Goal: Task Accomplishment & Management: Manage account settings

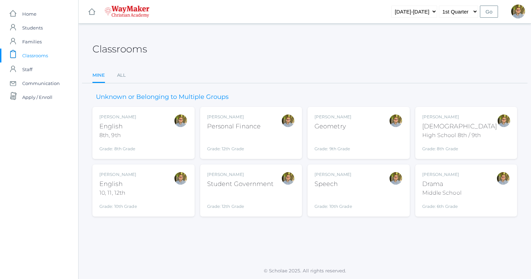
click at [154, 129] on div "Kylen Braileanu English 8th, 9th Grade: 8th Grade 08ENGLISH" at bounding box center [143, 133] width 88 height 38
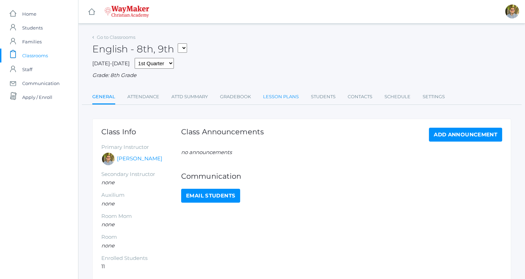
click at [282, 97] on link "Lesson Plans" at bounding box center [281, 97] width 36 height 14
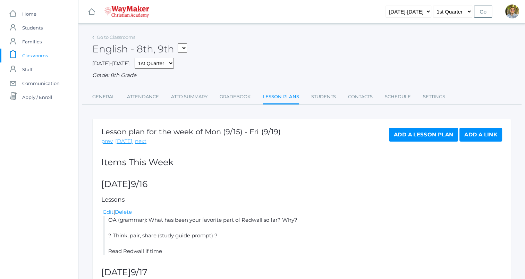
click at [48, 57] on span "Classrooms" at bounding box center [35, 56] width 26 height 14
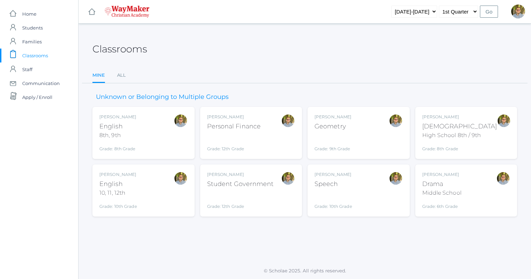
click at [363, 131] on div "Kylen Braileanu Geometry Grade: 9th Grade GEOM" at bounding box center [358, 133] width 88 height 38
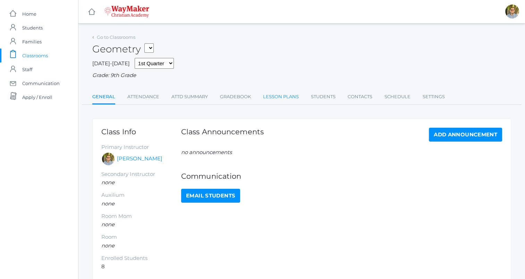
click at [284, 100] on link "Lesson Plans" at bounding box center [281, 97] width 36 height 14
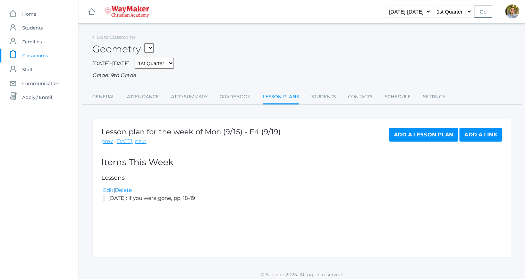
scroll to position [4, 0]
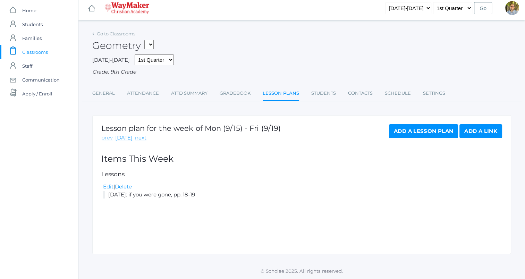
click at [108, 139] on link "prev" at bounding box center [106, 138] width 11 height 8
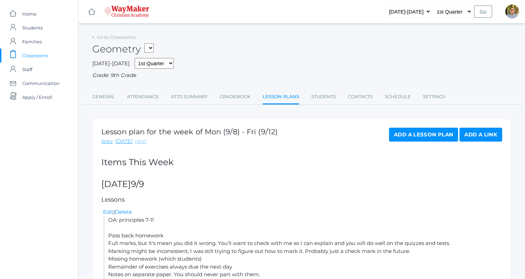
click at [138, 144] on link "next" at bounding box center [140, 141] width 11 height 8
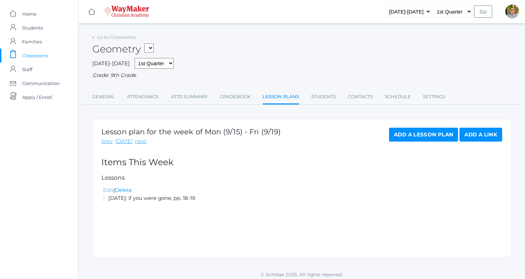
click at [108, 191] on link "Edit" at bounding box center [108, 190] width 10 height 7
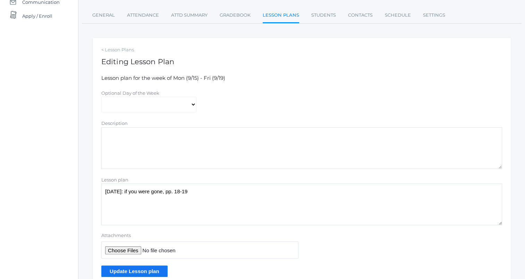
scroll to position [83, 0]
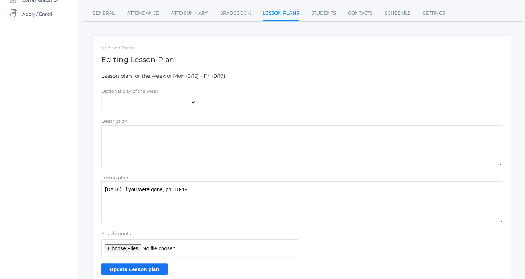
click at [104, 189] on textarea "Tuesday: if you were gone, pp. 18-19" at bounding box center [301, 203] width 401 height 42
click at [159, 103] on select "Monday Tuesday Wednesday Thursday Friday" at bounding box center [148, 103] width 95 height 16
select select "2025-09-16"
click at [101, 95] on select "Monday Tuesday Wednesday Thursday Friday" at bounding box center [148, 103] width 95 height 16
click at [197, 192] on textarea "Tuesday: if you were gone, pp. 18-19" at bounding box center [301, 203] width 401 height 42
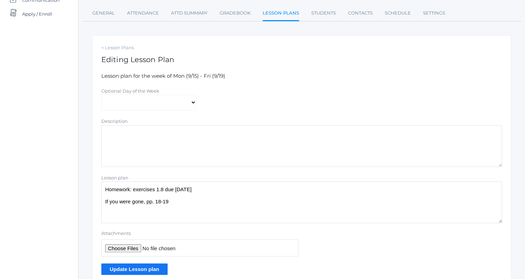
type textarea "Homework: exercises 1.8 due today If you were gone, pp. 18-19"
click at [150, 267] on input "Update Lesson plan" at bounding box center [134, 269] width 66 height 11
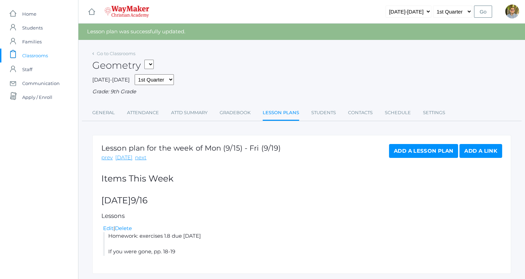
scroll to position [20, 0]
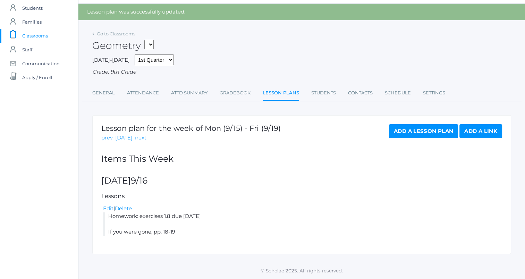
click at [394, 135] on link "Add a Lesson Plan" at bounding box center [423, 131] width 69 height 14
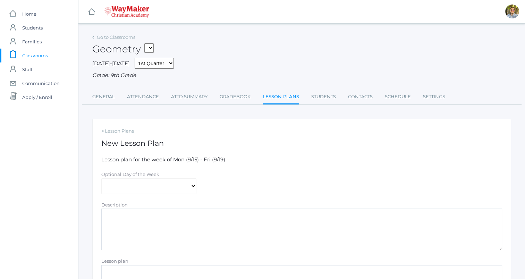
click at [278, 97] on link "Lesson Plans" at bounding box center [281, 97] width 36 height 15
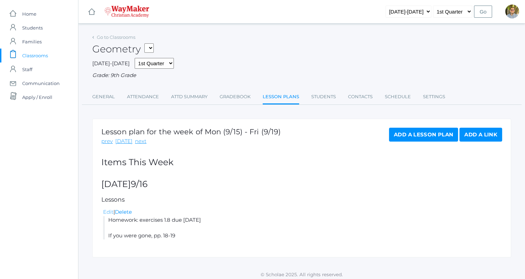
click at [111, 215] on link "Edit" at bounding box center [108, 212] width 10 height 7
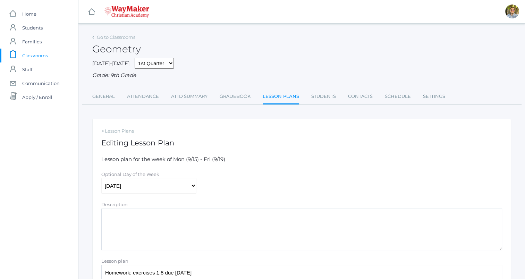
scroll to position [113, 0]
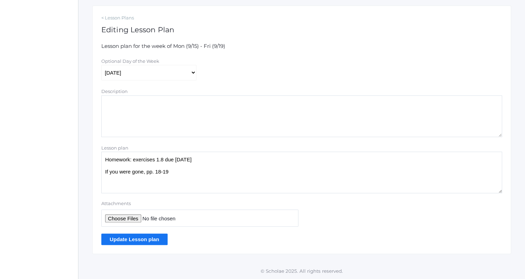
click at [182, 180] on textarea "Homework: exercises 1.8 due today If you were gone, pp. 18-19" at bounding box center [301, 173] width 401 height 42
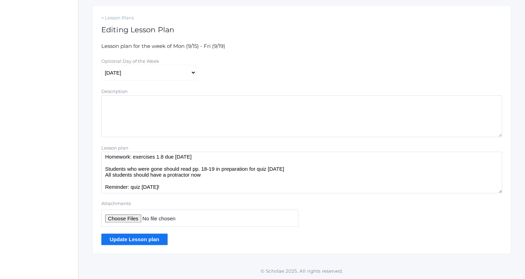
click at [199, 192] on textarea "Homework: exercises 1.8 due today If you were gone, pp. 18-19" at bounding box center [301, 173] width 401 height 42
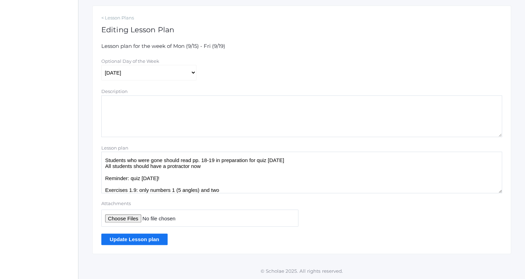
type textarea "Homework: exercises 1.8 due today Students who were gone should read pp. 18-19 …"
click at [156, 232] on form "Lesson plan for the week of Mon (9/15) - Fri (9/19) Optional Day of the Week Mo…" at bounding box center [301, 143] width 401 height 203
click at [156, 235] on input "Update Lesson plan" at bounding box center [134, 239] width 66 height 11
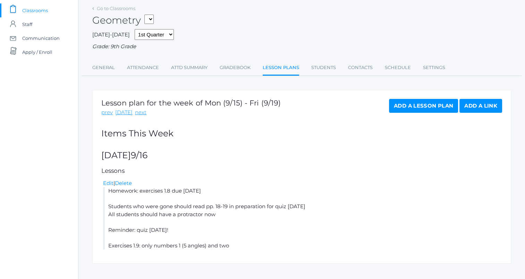
scroll to position [55, 0]
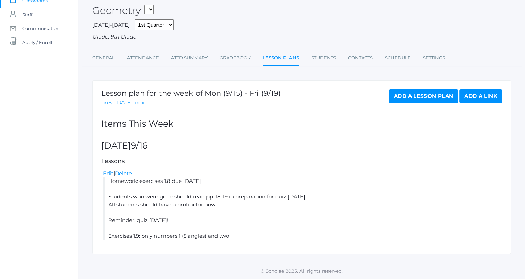
click at [186, 219] on li "Homework: exercises 1.8 due [DATE] Students who were gone should read pp. 18-19…" at bounding box center [302, 208] width 399 height 62
click at [178, 219] on li "Homework: exercises 1.8 due today Students who were gone should read pp. 18-19 …" at bounding box center [302, 208] width 399 height 62
click at [165, 206] on li "Homework: exercises 1.8 due today Students who were gone should read pp. 18-19 …" at bounding box center [302, 208] width 399 height 62
click at [108, 173] on link "Edit" at bounding box center [108, 173] width 10 height 7
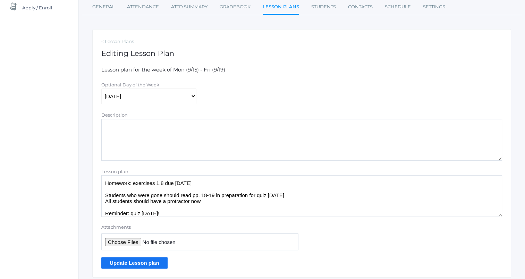
scroll to position [113, 0]
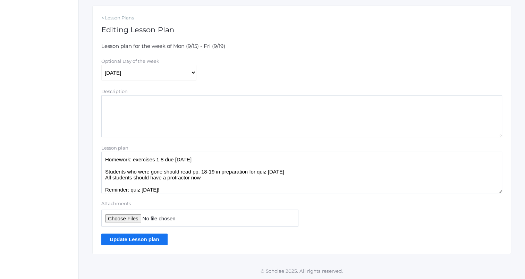
click at [215, 179] on textarea "Homework: exercises 1.8 due today Students who were gone should read pp. 18-19 …" at bounding box center [301, 173] width 401 height 42
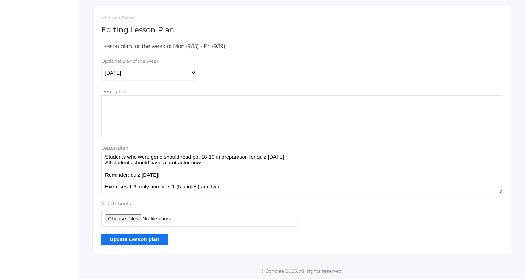
click at [177, 178] on textarea "Homework: exercises 1.8 due today Students who were gone should read pp. 18-19 …" at bounding box center [301, 173] width 401 height 42
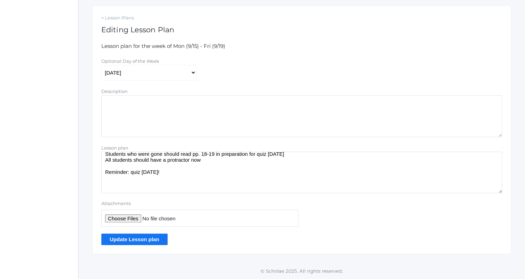
scroll to position [27, 0]
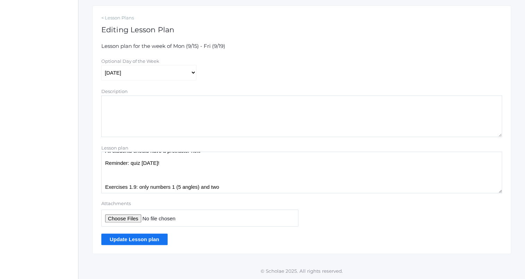
click at [162, 162] on textarea "Homework: exercises 1.8 due today Students who were gone should read pp. 18-19 …" at bounding box center [301, 173] width 401 height 42
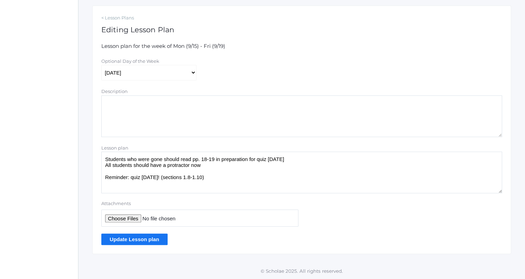
scroll to position [12, 0]
click at [162, 159] on textarea "Homework: exercises 1.8 due today Students who were gone should read pp. 18-19 …" at bounding box center [301, 173] width 401 height 42
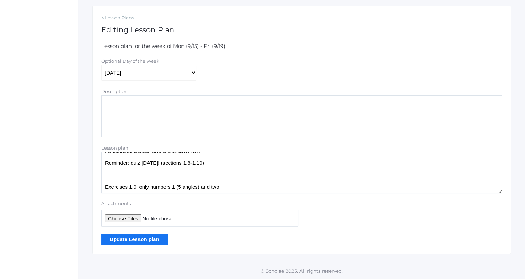
click at [218, 175] on textarea "Homework: exercises 1.8 due today Students who were gone should read pp. 18-19 …" at bounding box center [301, 173] width 401 height 42
click at [218, 160] on textarea "Homework: exercises 1.8 due today Students who were gone should read pp. 18-19 …" at bounding box center [301, 173] width 401 height 42
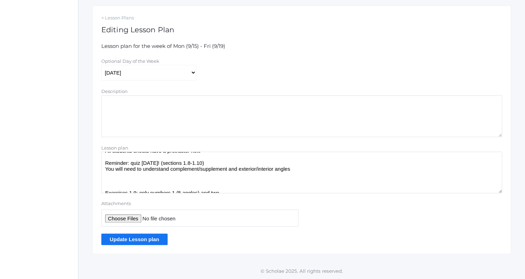
click at [184, 183] on textarea "Homework: exercises 1.8 due today Students who were gone should read pp. 18-19 …" at bounding box center [301, 173] width 401 height 42
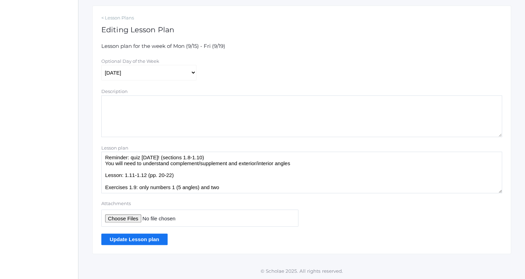
scroll to position [33, 0]
click at [220, 186] on textarea "Homework: exercises 1.8 due today Students who were gone should read pp. 18-19 …" at bounding box center [301, 173] width 401 height 42
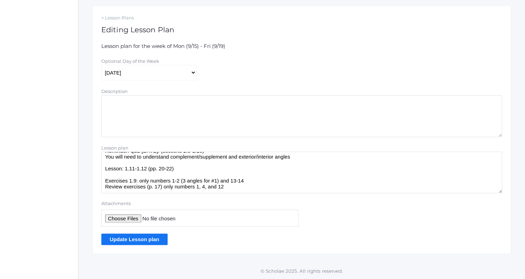
scroll to position [39, 0]
click at [168, 175] on textarea "Homework: exercises 1.8 due today Students who were gone should read pp. 18-19 …" at bounding box center [301, 173] width 401 height 42
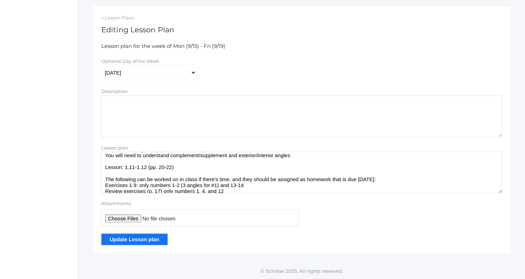
scroll to position [40, 0]
click at [194, 167] on textarea "Homework: exercises 1.8 due today Students who were gone should read pp. 18-19 …" at bounding box center [301, 173] width 401 height 42
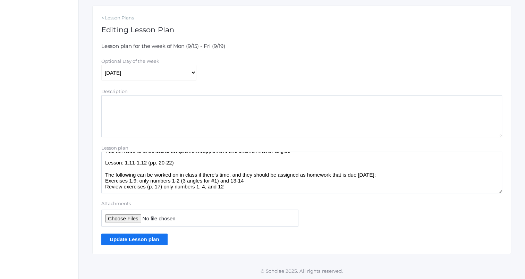
click at [385, 176] on textarea "Homework: exercises 1.8 due today Students who were gone should read pp. 18-19 …" at bounding box center [301, 173] width 401 height 42
click at [293, 189] on textarea "Homework: exercises 1.8 due today Students who were gone should read pp. 18-19 …" at bounding box center [301, 173] width 401 height 42
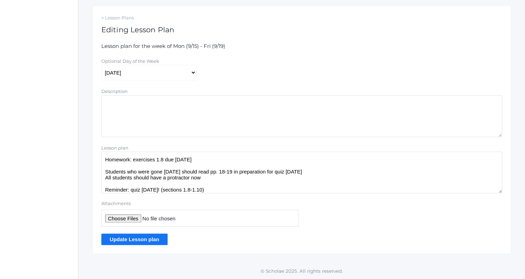
scroll to position [51, 0]
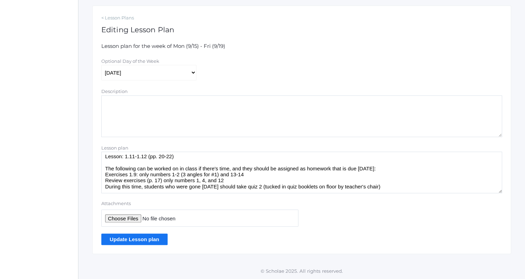
type textarea "Homework: exercises 1.8 due today Students who were gone last Friday should rea…"
click at [151, 235] on input "Update Lesson plan" at bounding box center [134, 239] width 66 height 11
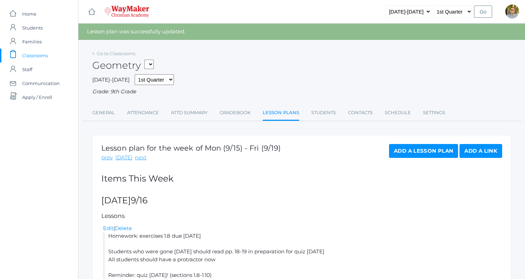
click at [35, 57] on span "Classrooms" at bounding box center [35, 56] width 26 height 14
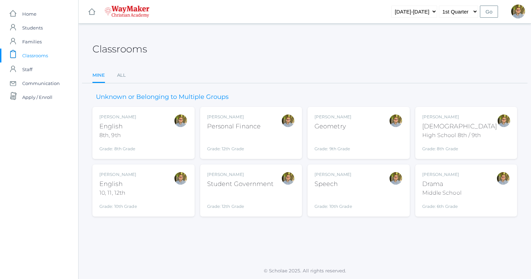
click at [480, 122] on div "[DEMOGRAPHIC_DATA]" at bounding box center [459, 126] width 75 height 9
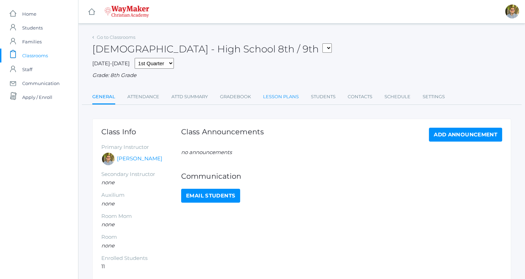
click at [283, 94] on link "Lesson Plans" at bounding box center [281, 97] width 36 height 14
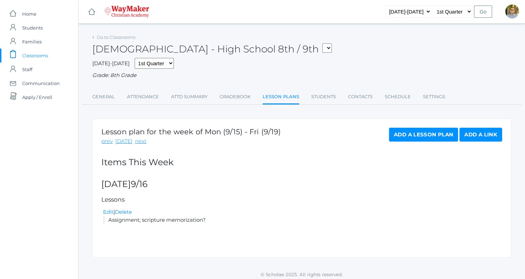
scroll to position [4, 0]
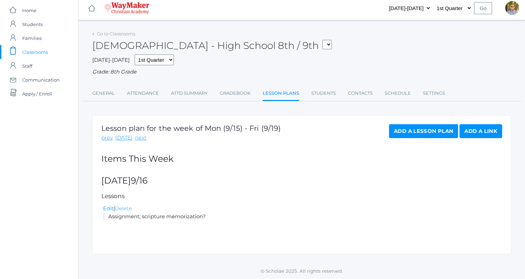
click at [128, 206] on link "Delete" at bounding box center [123, 208] width 17 height 7
click at [109, 212] on div "Edit | Delete" at bounding box center [302, 209] width 399 height 8
click at [108, 210] on link "Edit" at bounding box center [108, 208] width 10 height 7
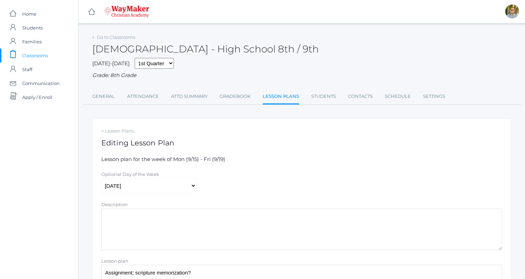
click at [254, 203] on div "Description" at bounding box center [301, 205] width 401 height 8
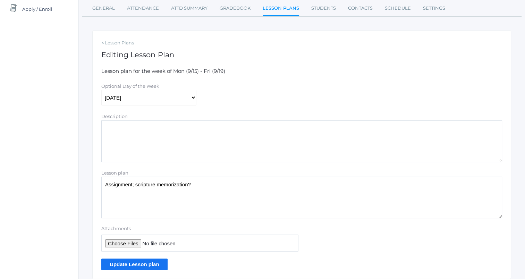
scroll to position [92, 0]
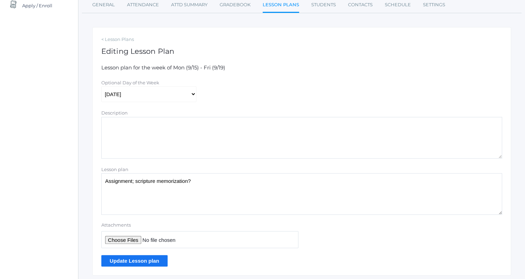
click at [240, 194] on textarea "Assignment; scripture memorization?" at bounding box center [301, 194] width 401 height 42
type textarea "A"
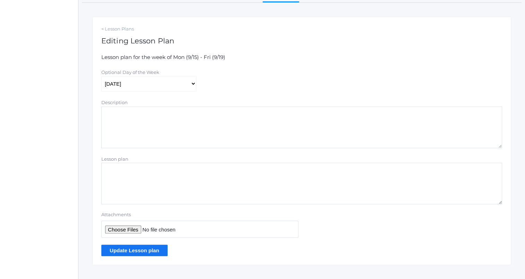
scroll to position [113, 0]
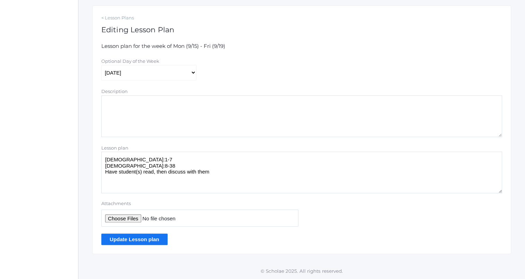
click at [228, 191] on textarea "Assignment; scripture memorization?" at bounding box center [301, 173] width 401 height 42
click at [210, 175] on textarea "Assignment; scripture memorization?" at bounding box center [301, 173] width 401 height 42
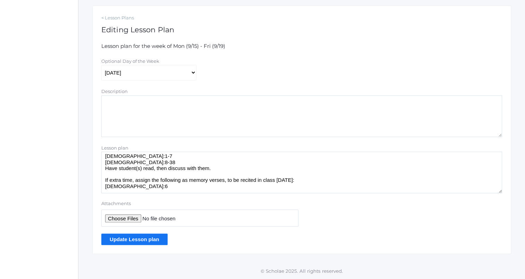
click at [199, 192] on textarea "Assignment; scripture memorization?" at bounding box center [301, 173] width 401 height 42
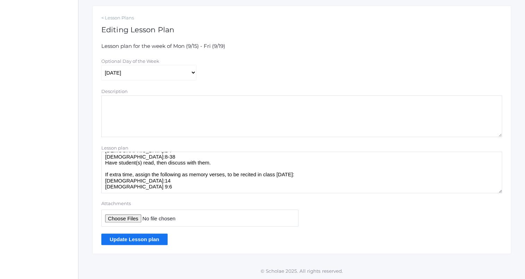
type textarea "Luke 2:1-7 Luke 2:8-38 Have student(s) read, then discuss with them. If extra t…"
click at [147, 242] on input "Update Lesson plan" at bounding box center [134, 239] width 66 height 11
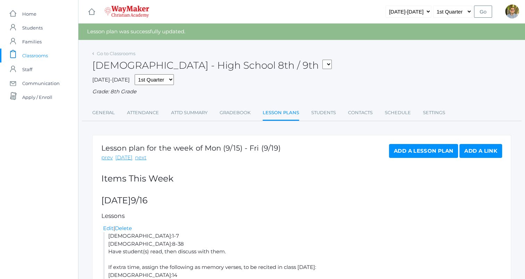
click at [47, 55] on span "Classrooms" at bounding box center [35, 56] width 26 height 14
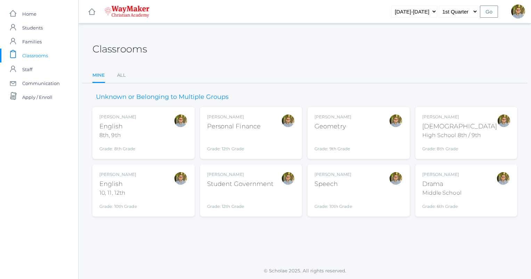
click at [156, 140] on div "[PERSON_NAME] [DEMOGRAPHIC_DATA] 8th, 9th Grade: 8th Grade 08ENGLISH" at bounding box center [143, 133] width 88 height 38
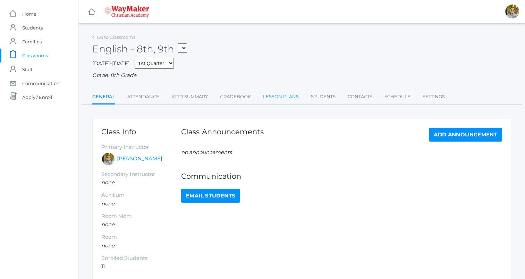
click at [282, 92] on link "Lesson Plans" at bounding box center [281, 97] width 36 height 14
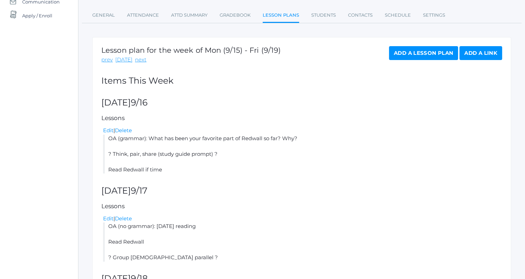
scroll to position [82, 0]
click at [415, 49] on link "Add a Lesson Plan" at bounding box center [423, 53] width 69 height 14
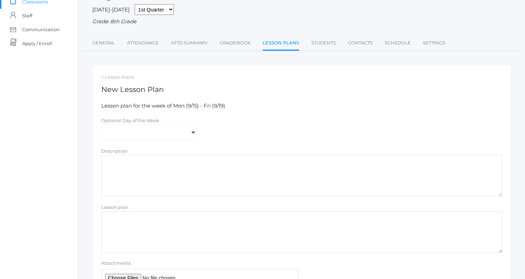
scroll to position [113, 0]
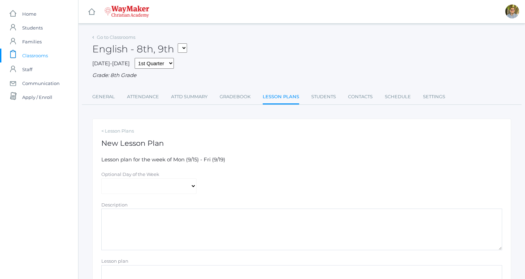
click at [274, 104] on link "Lesson Plans" at bounding box center [281, 97] width 36 height 15
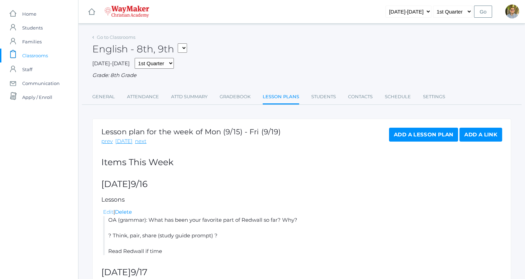
click at [110, 212] on link "Edit" at bounding box center [108, 212] width 10 height 7
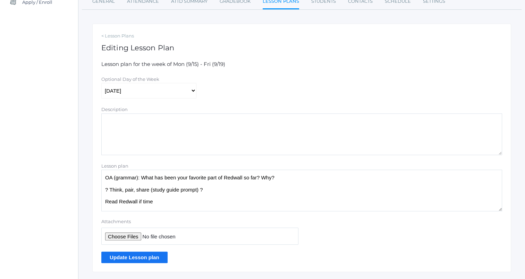
scroll to position [95, 0]
click at [111, 178] on textarea "OA (grammar): What has been your favorite part of Redwall so far? Why? ? Think,…" at bounding box center [301, 190] width 401 height 42
click at [304, 177] on textarea "OA (grammar): What has been your favorite part of Redwall so far? Why? ? Think,…" at bounding box center [301, 190] width 401 height 42
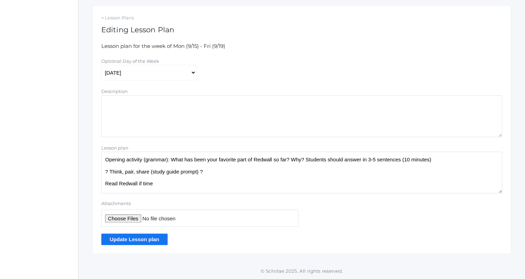
click at [213, 166] on textarea "OA (grammar): What has been your favorite part of Redwall so far? Why? ? Think,…" at bounding box center [301, 173] width 401 height 42
click at [247, 175] on textarea "OA (grammar): What has been your favorite part of Redwall so far? Why? ? Think,…" at bounding box center [301, 173] width 401 height 42
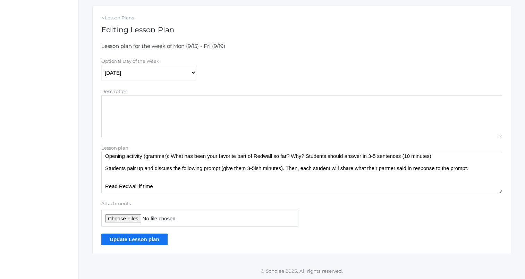
scroll to position [3, 0]
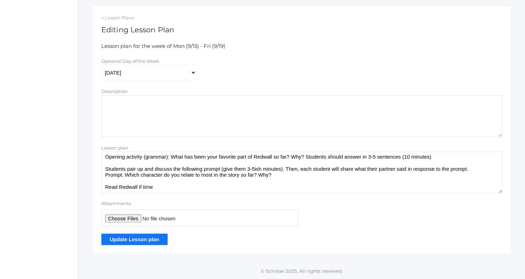
click at [207, 189] on textarea "OA (grammar): What has been your favorite part of Redwall so far? Why? ? Think,…" at bounding box center [301, 173] width 401 height 42
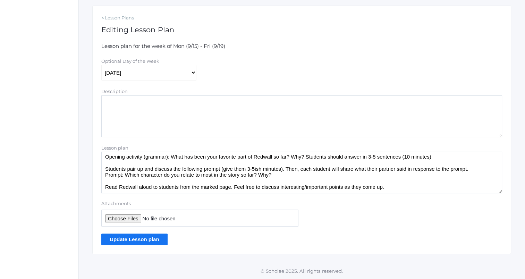
type textarea "Opening activity (grammar): What has been your favorite part of Redwall so far?…"
click at [157, 239] on input "Update Lesson plan" at bounding box center [134, 239] width 66 height 11
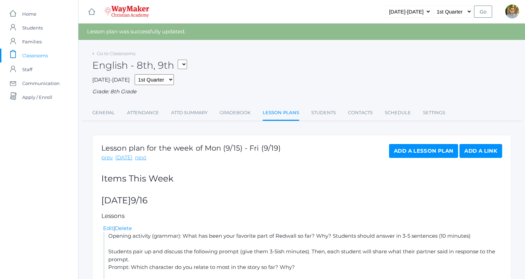
click at [283, 115] on link "Lesson Plans" at bounding box center [281, 113] width 36 height 15
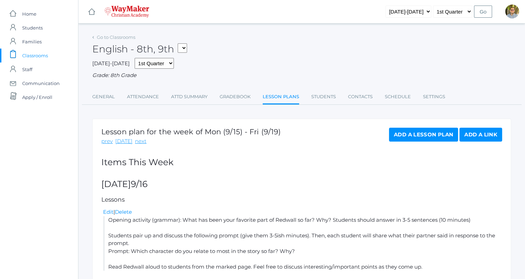
click at [42, 53] on span "Classrooms" at bounding box center [35, 56] width 26 height 14
